Goal: Information Seeking & Learning: Check status

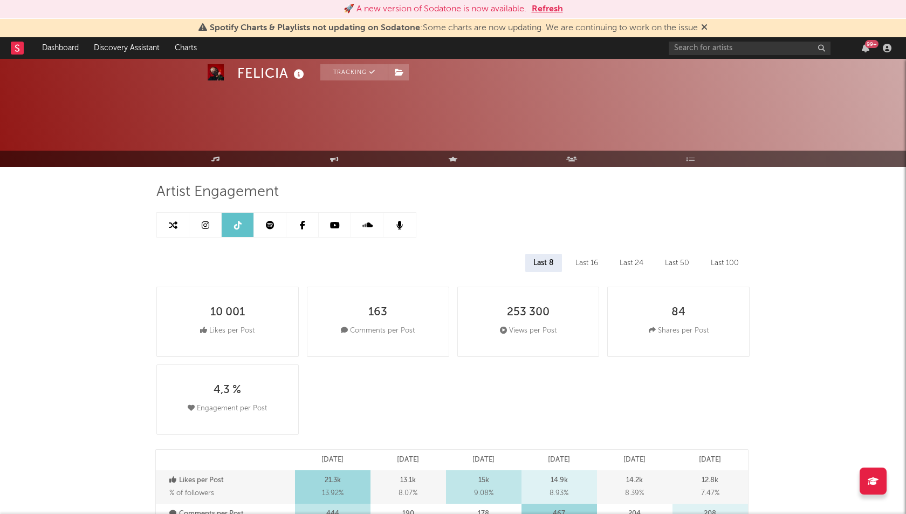
select select "1w"
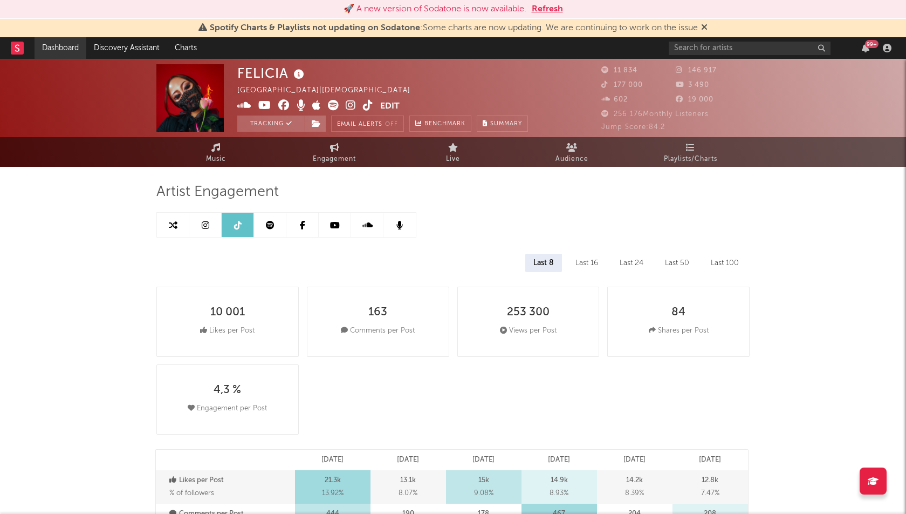
click at [40, 51] on link "Dashboard" at bounding box center [61, 48] width 52 height 22
